Goal: Check status: Check status

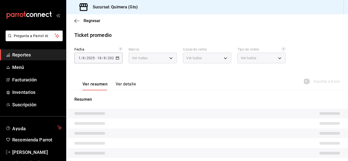
type input "07e17c47-eca6-430d-b0ad-2a8f43e0bd5e"
type input "PARROT,UBER_EATS,RAPPI,DIDI_FOOD,ONLINE"
type input "b7f7f527-3a0f-4800-bfbe-f28bf02f6138,47acfc92-5346-4805-b676-c491035a0e8a,35c7d…"
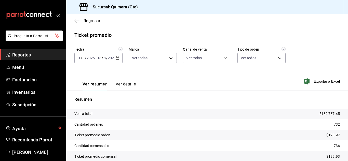
click at [143, 31] on main "Regresar Ticket promedio Fecha [DATE] [DATE] - [DATE] [DATE] Marca Ver todas 07…" at bounding box center [207, 99] width 282 height 170
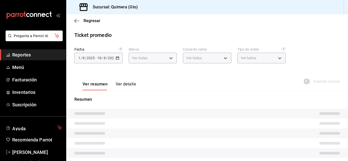
type input "07e17c47-eca6-430d-b0ad-2a8f43e0bd5e"
type input "PARROT,UBER_EATS,RAPPI,DIDI_FOOD,ONLINE"
type input "b7f7f527-3a0f-4800-bfbe-f28bf02f6138,47acfc92-5346-4805-b676-c491035a0e8a,35c7d…"
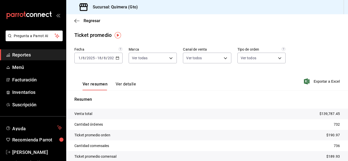
click at [238, 81] on div "Ver resumen Ver detalle Exportar a Excel" at bounding box center [207, 80] width 282 height 21
click at [194, 18] on div "Regresar" at bounding box center [207, 20] width 282 height 13
